Goal: Check status: Check status

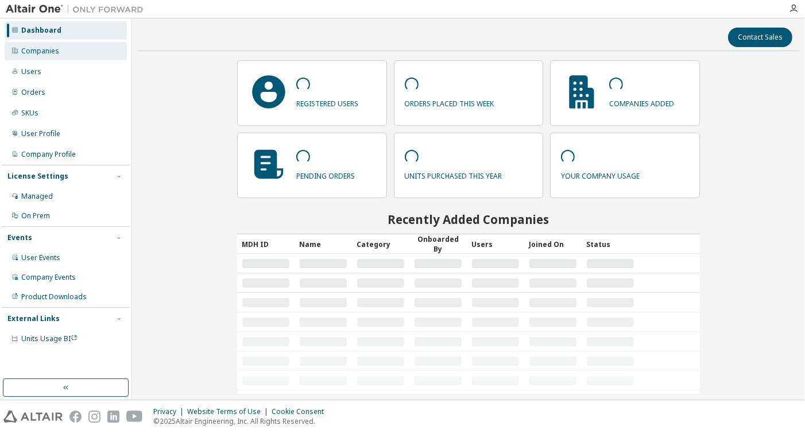
click at [43, 47] on div "Companies" at bounding box center [40, 51] width 38 height 9
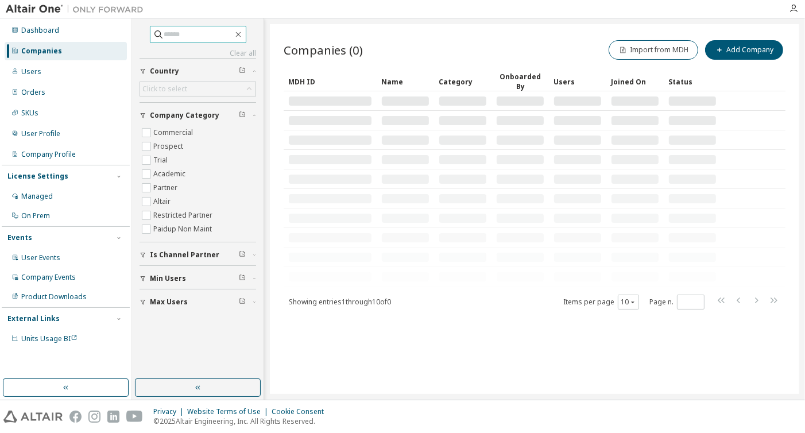
click at [172, 37] on input "text" at bounding box center [198, 34] width 69 height 11
type input "****"
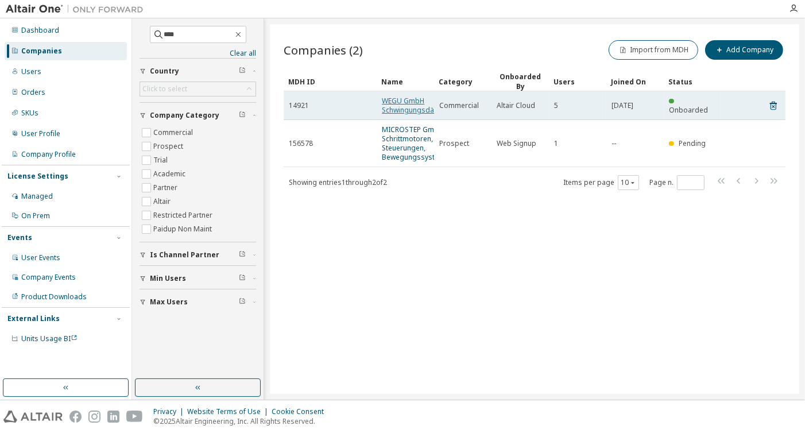
click at [398, 104] on link "WEGU GmbH Schwingungsdämpfung" at bounding box center [421, 105] width 78 height 19
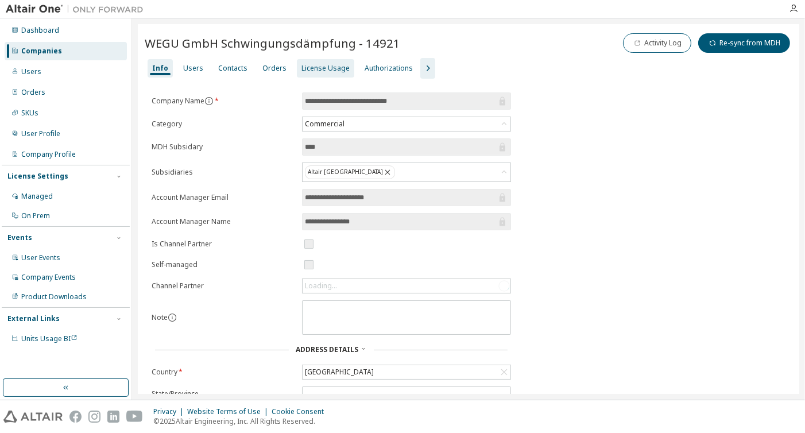
click at [321, 64] on div "License Usage" at bounding box center [325, 68] width 48 height 9
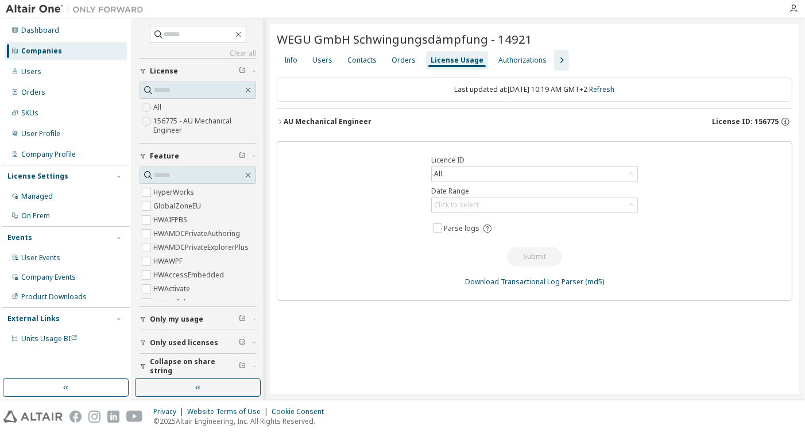
click at [347, 119] on div "AU Mechanical Engineer" at bounding box center [328, 121] width 88 height 9
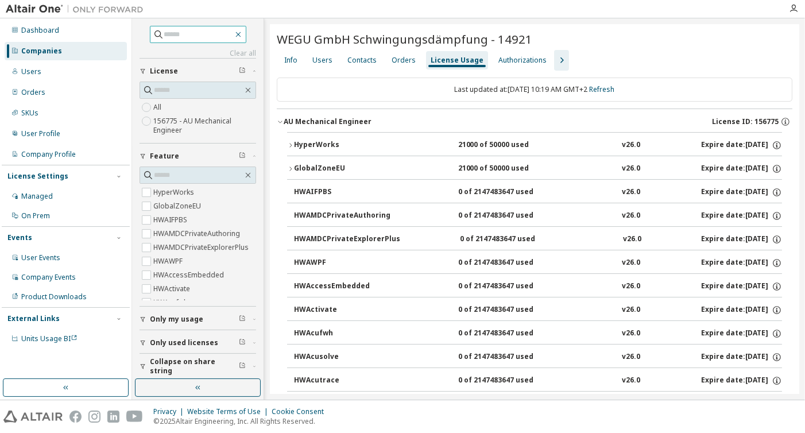
click at [243, 33] on icon "button" at bounding box center [238, 34] width 9 height 9
